Goal: Check status: Check status

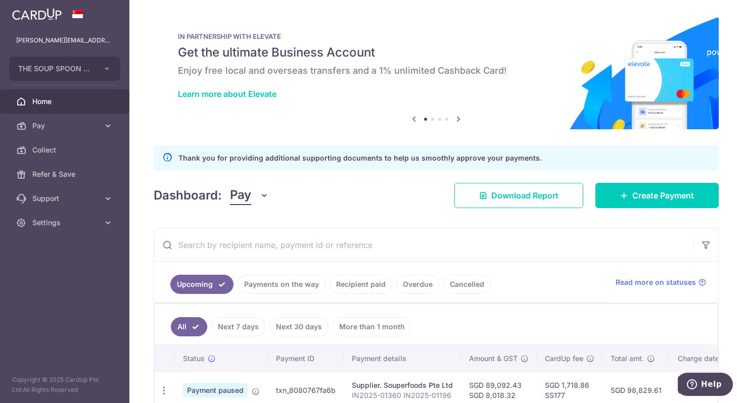
scroll to position [55, 0]
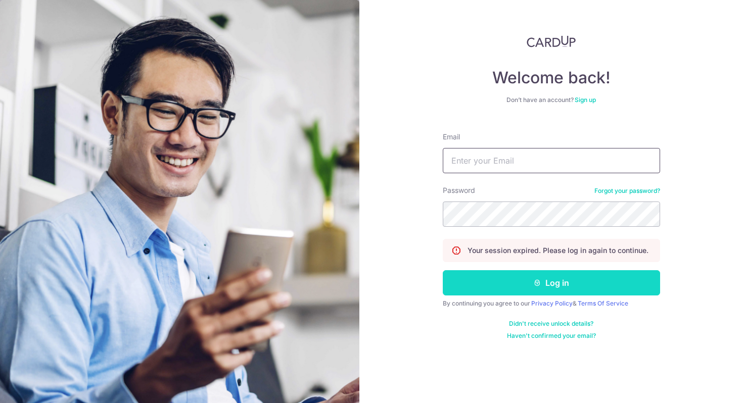
type input "[PERSON_NAME][EMAIL_ADDRESS][PERSON_NAME][DOMAIN_NAME]"
click at [503, 283] on button "Log in" at bounding box center [551, 282] width 217 height 25
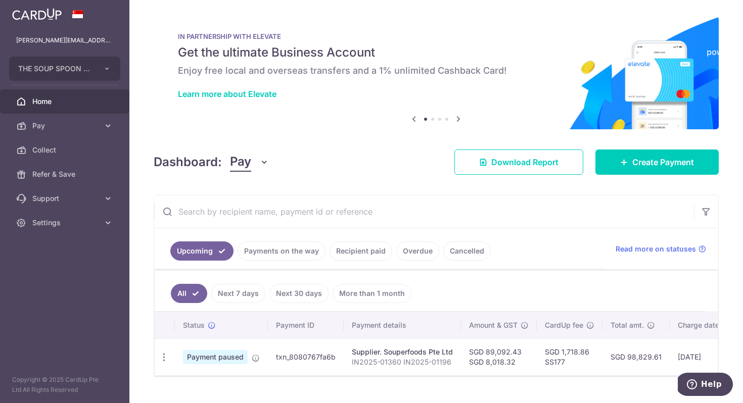
click at [224, 349] on td "Payment paused" at bounding box center [221, 356] width 93 height 37
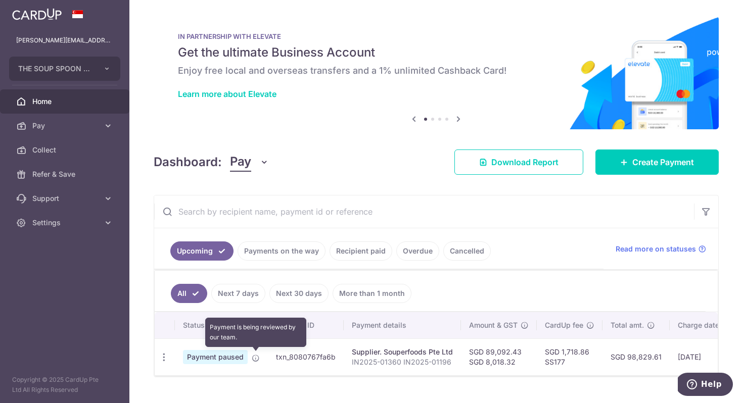
click at [255, 361] on icon at bounding box center [256, 358] width 8 height 8
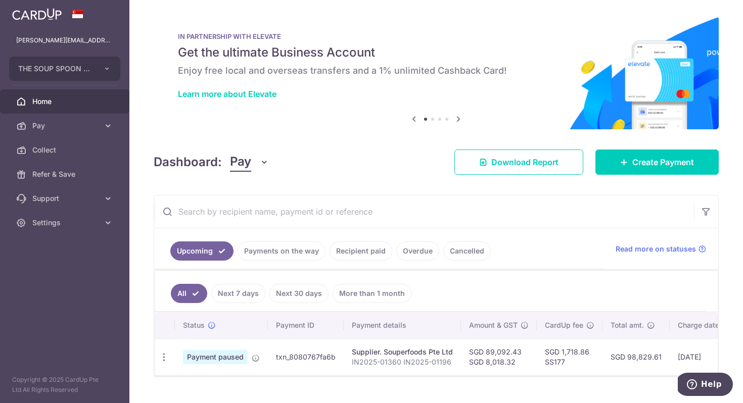
scroll to position [22, 0]
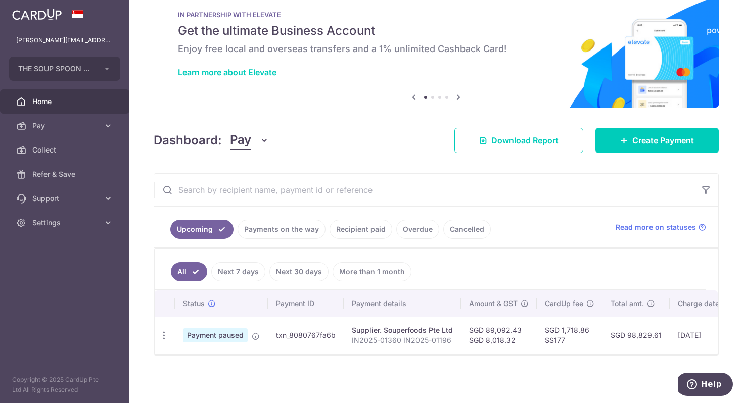
click at [257, 342] on td "Payment paused" at bounding box center [221, 335] width 93 height 37
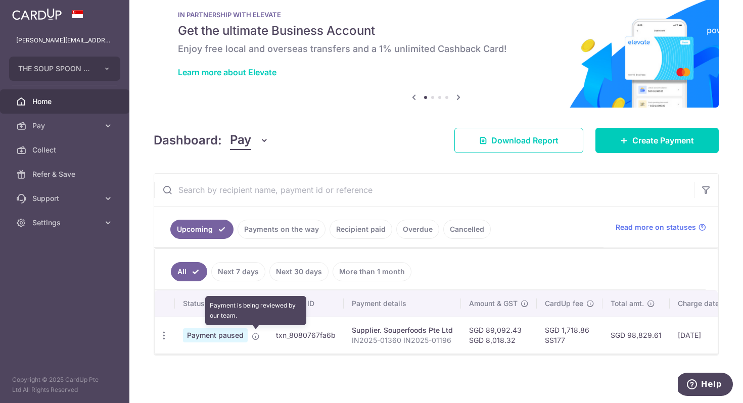
click at [255, 338] on icon at bounding box center [256, 336] width 8 height 8
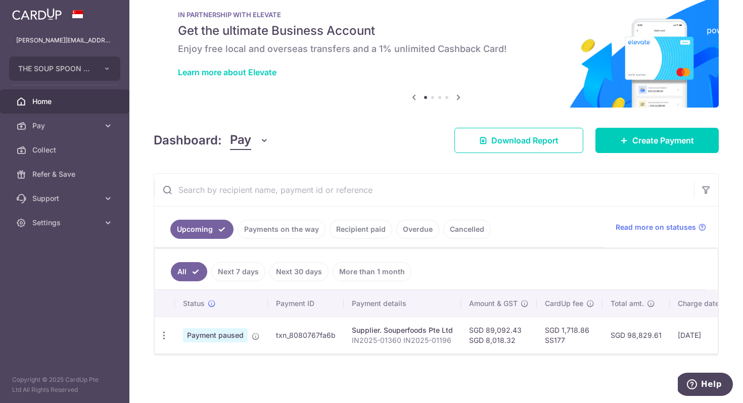
click at [219, 336] on span "Payment paused" at bounding box center [215, 335] width 65 height 14
click at [235, 333] on span "Payment paused" at bounding box center [215, 335] width 65 height 14
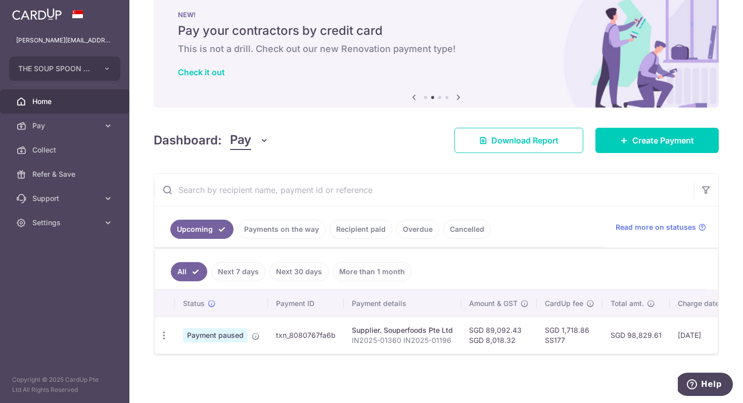
click at [220, 338] on span "Payment paused" at bounding box center [215, 335] width 65 height 14
click at [164, 338] on icon "button" at bounding box center [164, 335] width 11 height 11
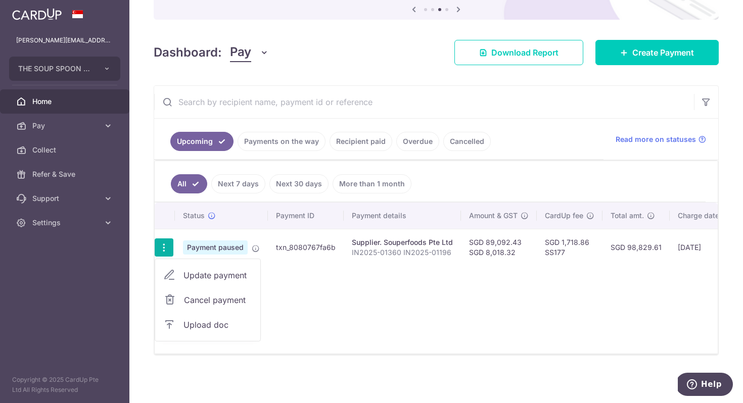
click at [61, 96] on span "Home" at bounding box center [65, 101] width 67 height 10
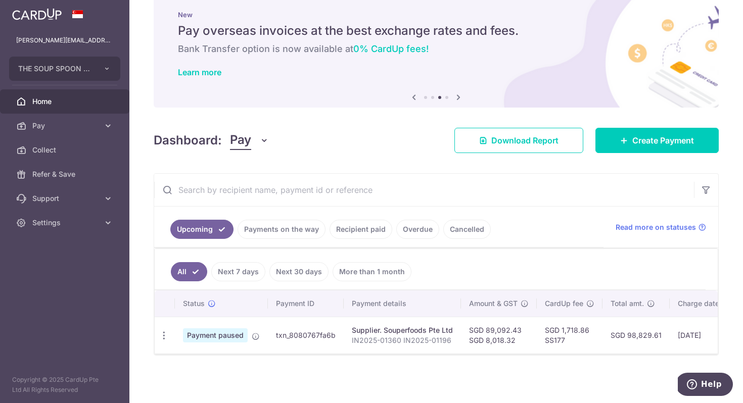
scroll to position [27, 0]
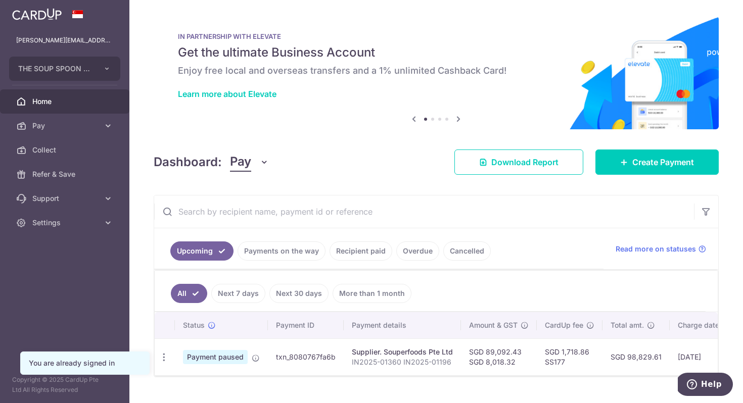
click at [232, 362] on span "Payment paused" at bounding box center [215, 357] width 65 height 14
click at [170, 357] on div "Update payment Cancel payment Upload doc" at bounding box center [164, 357] width 19 height 19
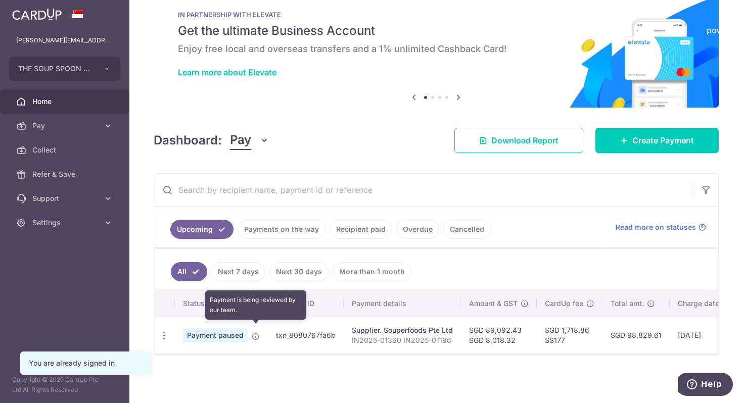
click at [255, 332] on icon at bounding box center [256, 336] width 8 height 8
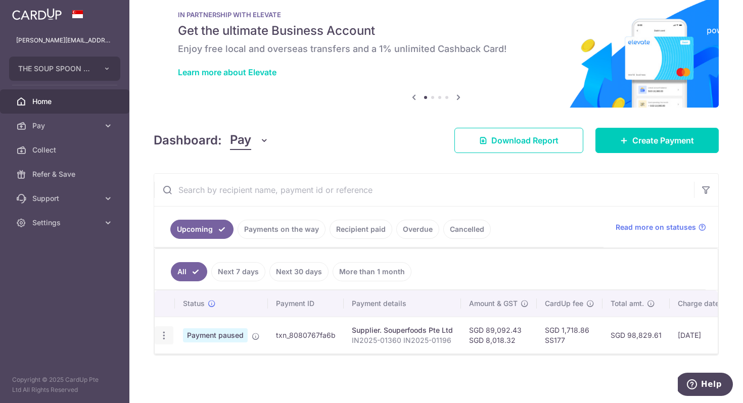
click at [164, 330] on icon "button" at bounding box center [164, 335] width 11 height 11
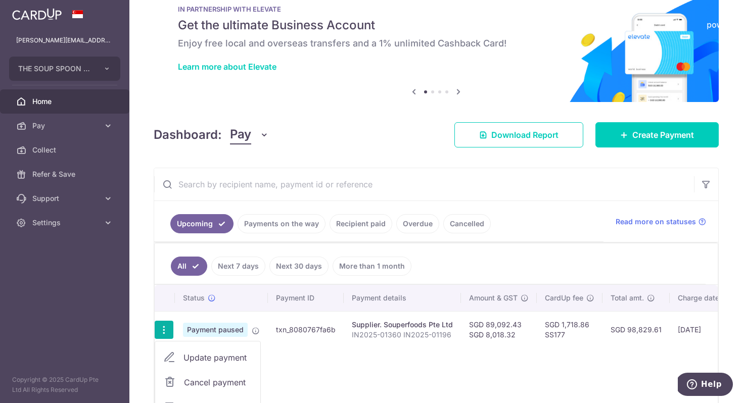
scroll to position [110, 0]
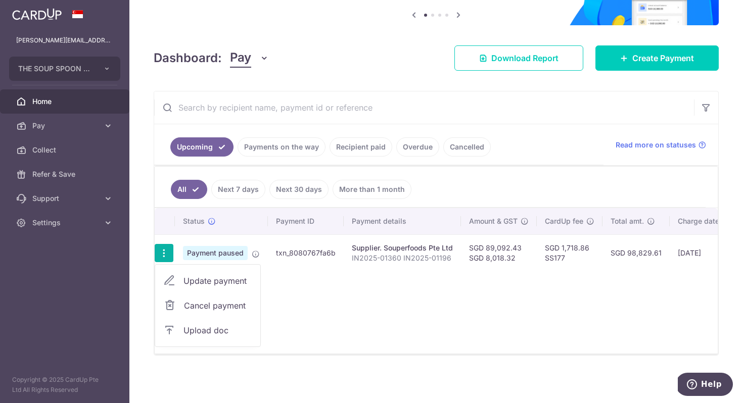
click at [301, 328] on div "Status Payment ID Payment details Amount & GST CardUp fee Total amt. Charge dat…" at bounding box center [436, 280] width 563 height 145
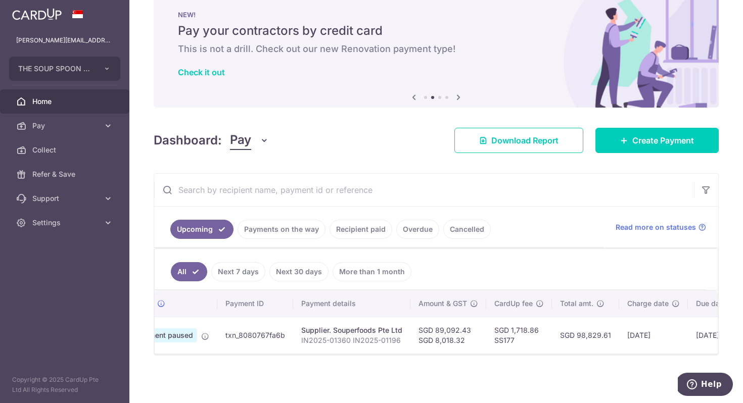
scroll to position [0, 0]
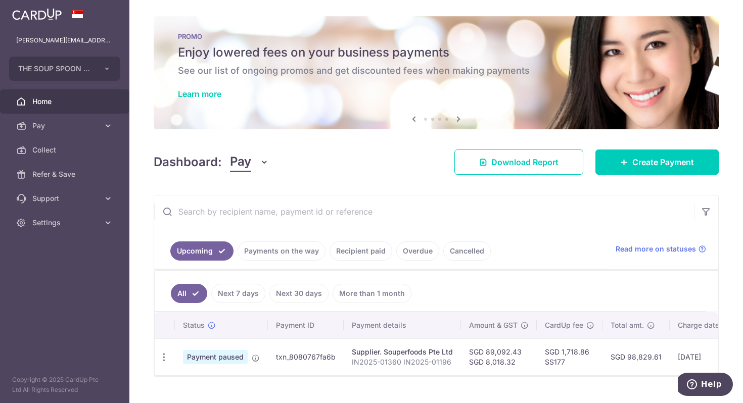
scroll to position [27, 0]
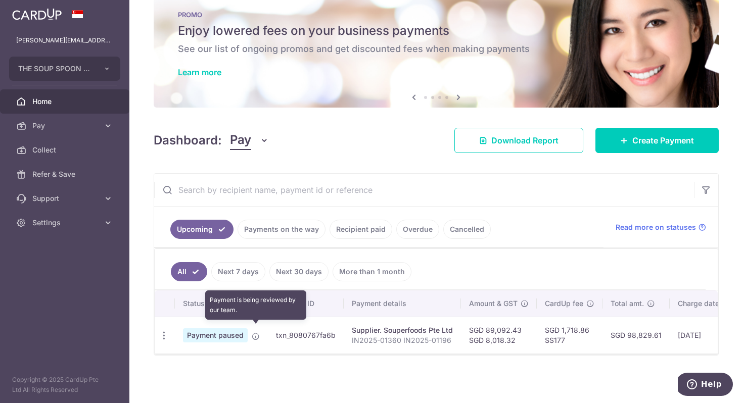
click at [256, 332] on icon at bounding box center [256, 336] width 8 height 8
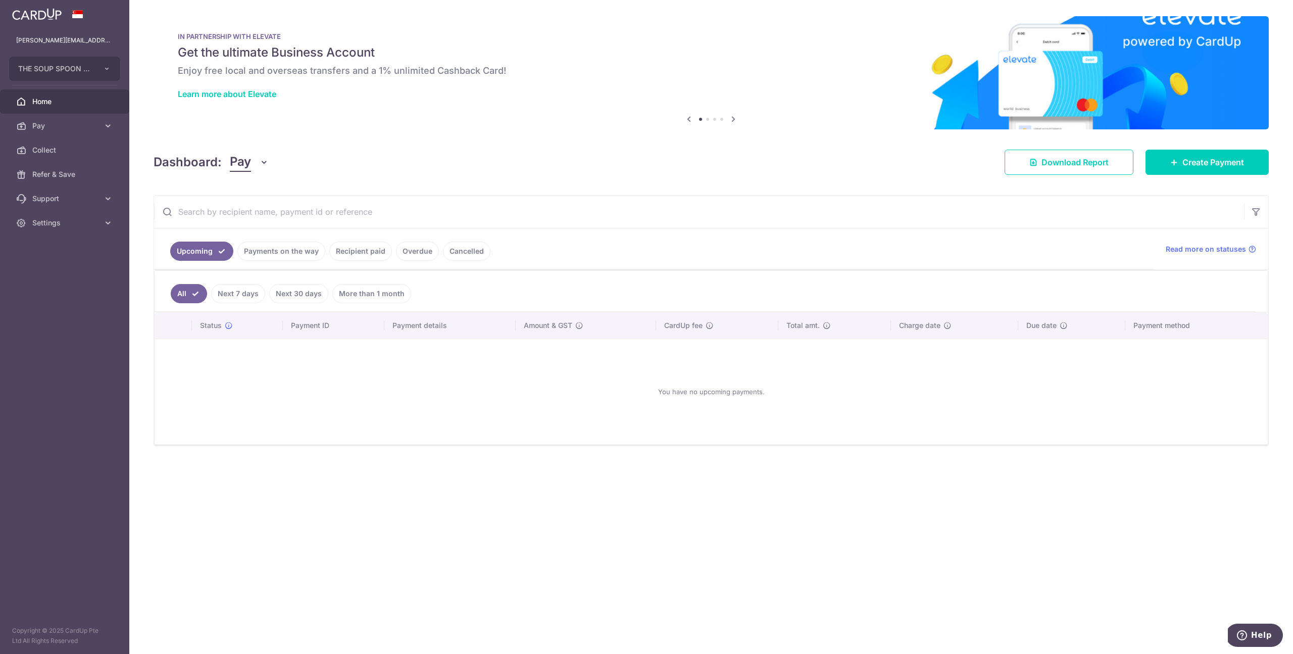
click at [297, 254] on link "Payments on the way" at bounding box center [281, 250] width 88 height 19
